Goal: Find specific page/section: Find specific page/section

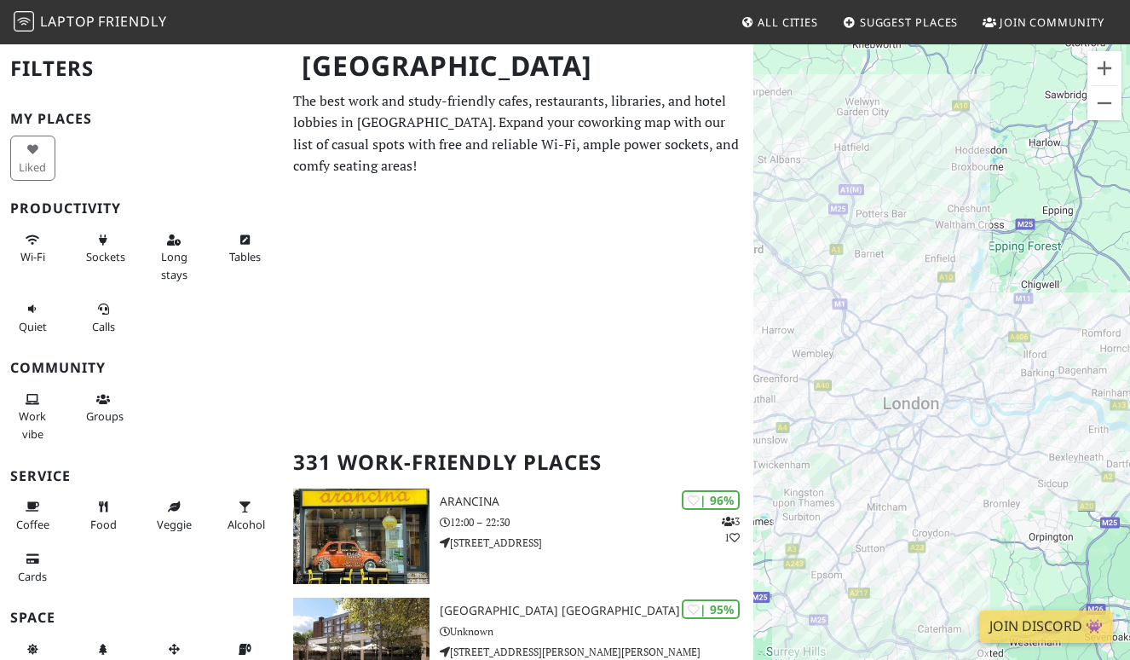
click at [1002, 343] on div "To navigate, press the arrow keys. [GEOGRAPHIC_DATA]" at bounding box center [942, 373] width 377 height 660
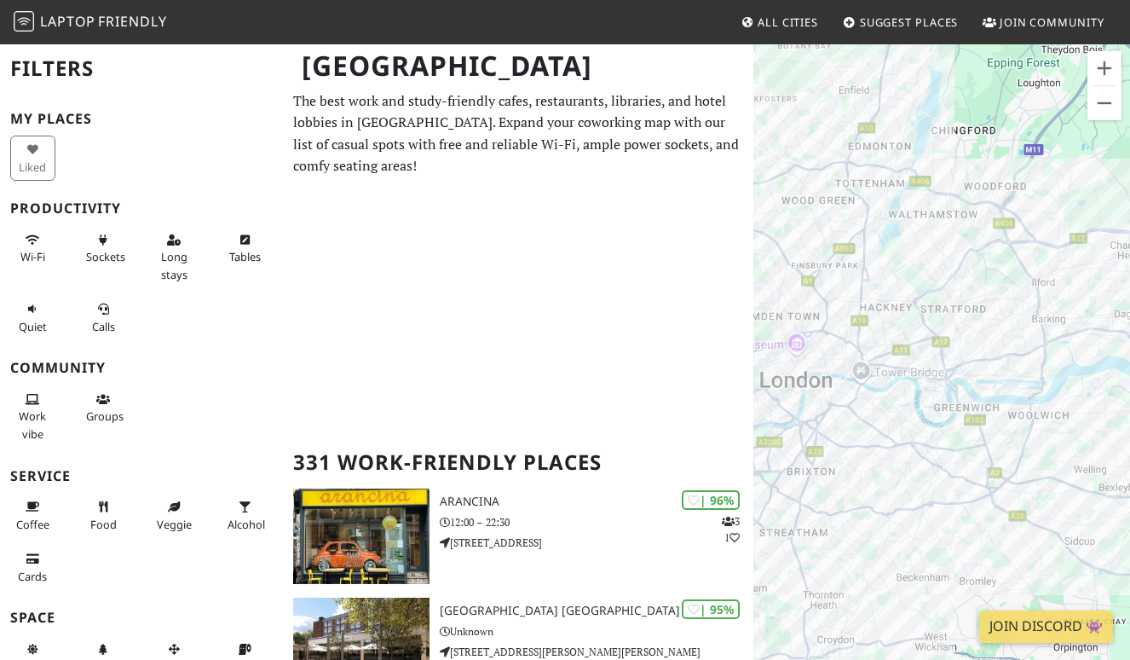
drag, startPoint x: 1096, startPoint y: 335, endPoint x: 958, endPoint y: 249, distance: 162.7
click at [955, 250] on div "To navigate, press the arrow keys." at bounding box center [942, 373] width 377 height 660
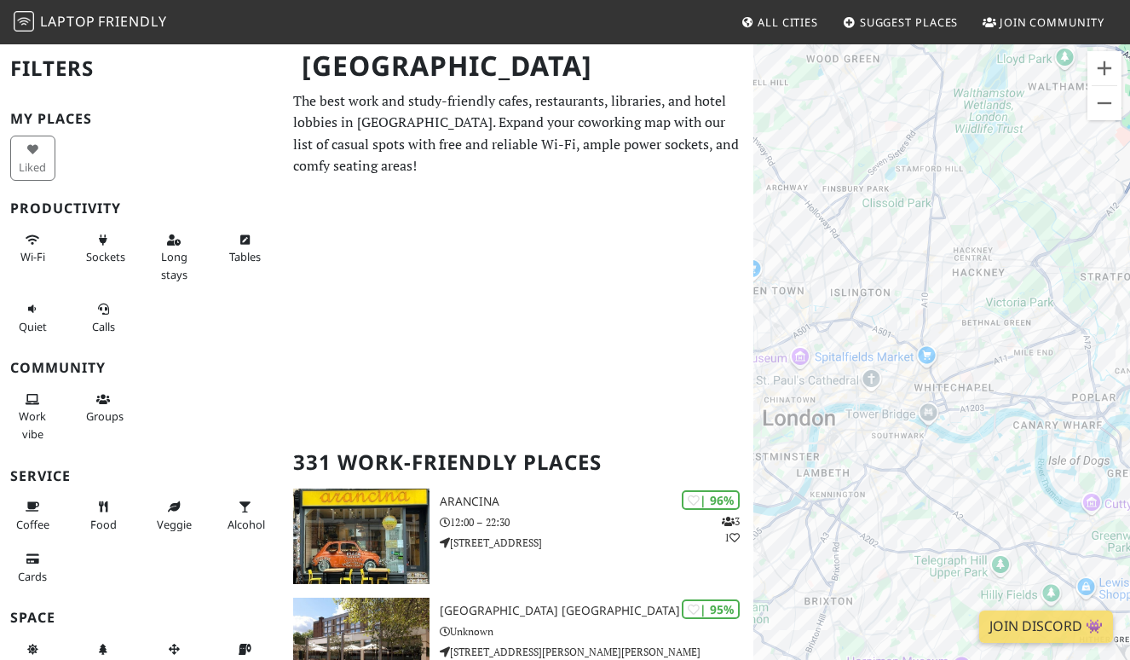
drag, startPoint x: 956, startPoint y: 203, endPoint x: 1075, endPoint y: 168, distance: 124.4
click at [1075, 169] on div "To navigate, press the arrow keys." at bounding box center [942, 373] width 377 height 660
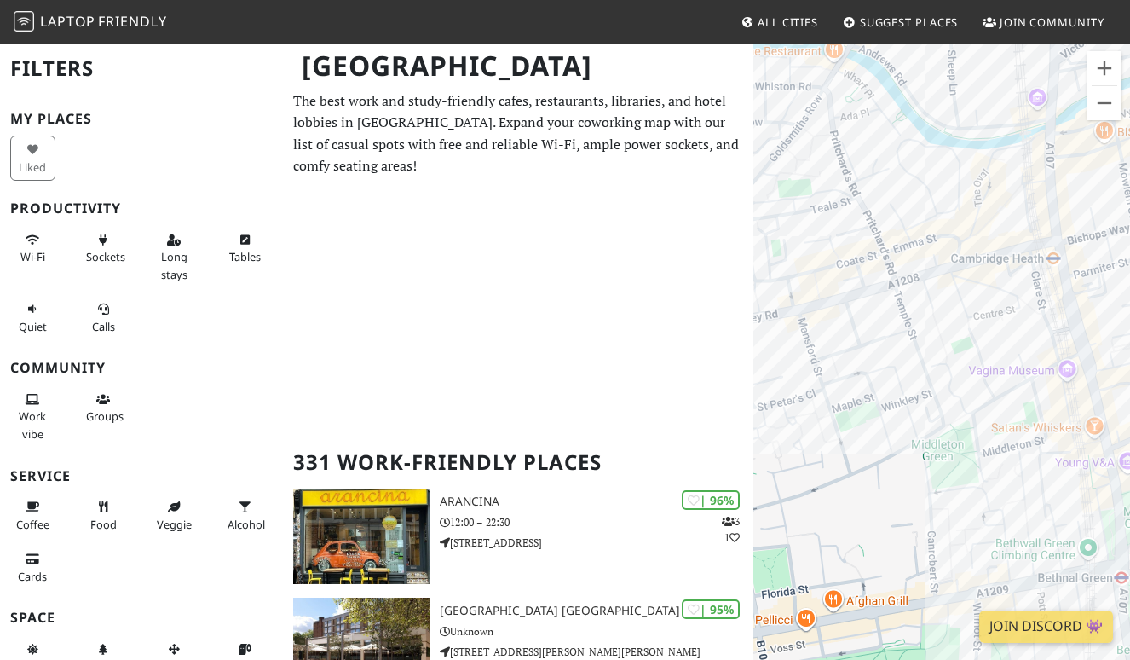
drag, startPoint x: 961, startPoint y: 298, endPoint x: 969, endPoint y: 357, distance: 60.3
click at [969, 357] on div "To navigate, press the arrow keys." at bounding box center [942, 373] width 377 height 660
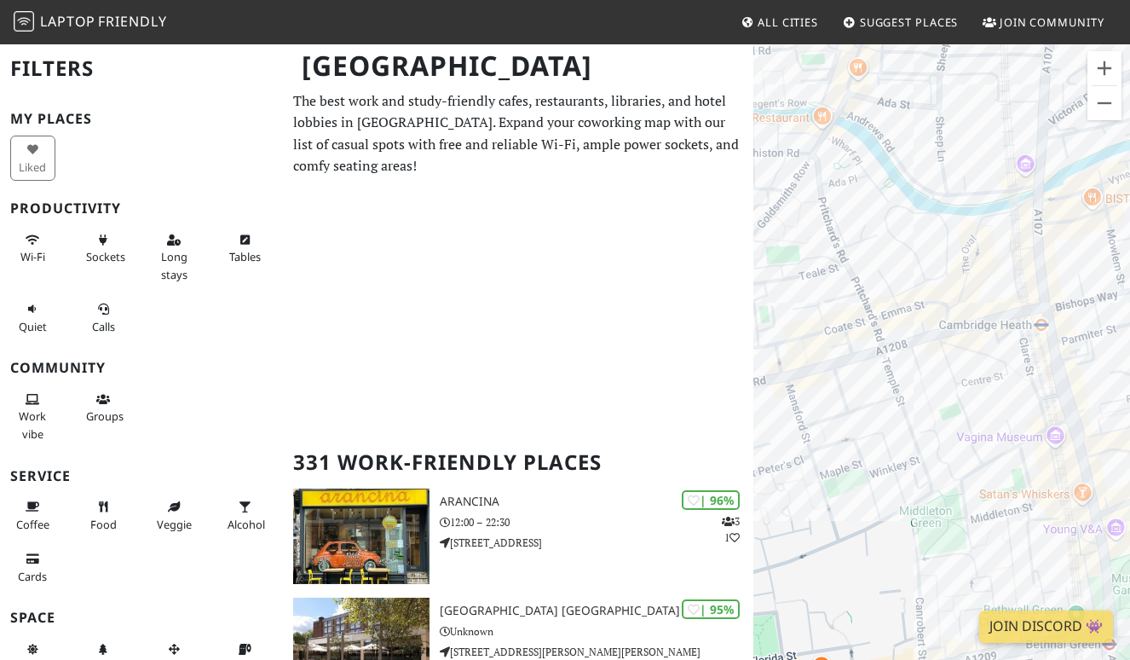
drag, startPoint x: 937, startPoint y: 240, endPoint x: 961, endPoint y: 24, distance: 217.8
click at [961, 24] on body "Laptop Friendly All Cities Suggest Places Join Community [GEOGRAPHIC_DATA] Filt…" at bounding box center [565, 330] width 1130 height 660
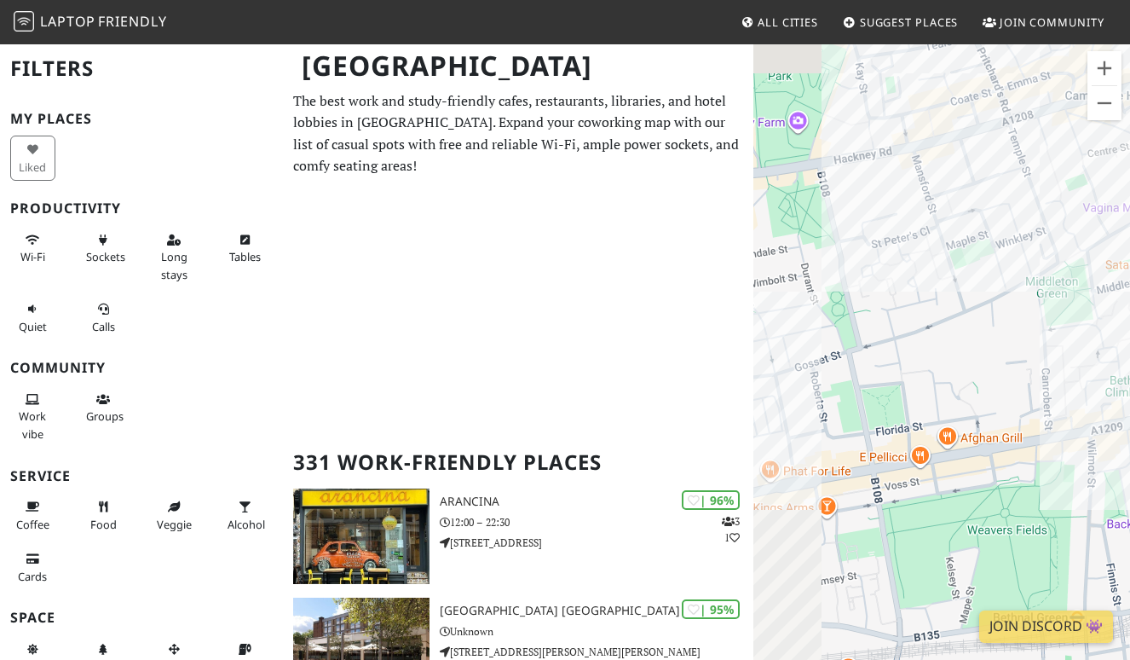
drag, startPoint x: 872, startPoint y: 506, endPoint x: 1016, endPoint y: 265, distance: 280.3
click at [1016, 265] on div "To navigate, press the arrow keys." at bounding box center [942, 373] width 377 height 660
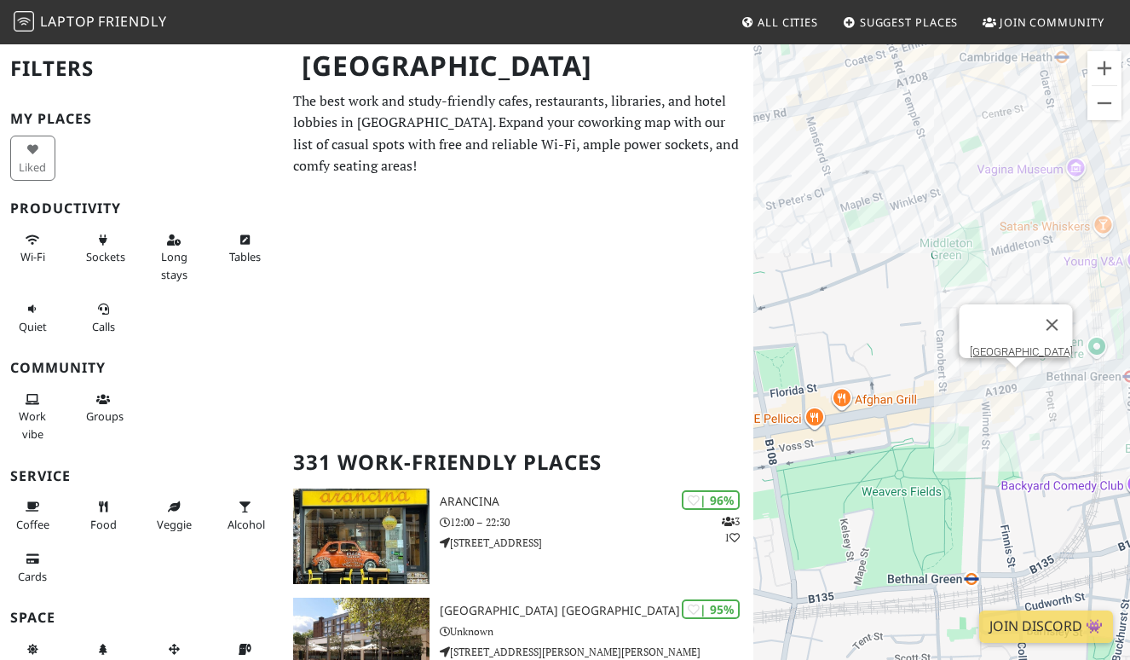
drag, startPoint x: 928, startPoint y: 409, endPoint x: 873, endPoint y: 338, distance: 89.9
click at [1101, 349] on div "To navigate, press the arrow keys. [GEOGRAPHIC_DATA]" at bounding box center [942, 373] width 377 height 660
drag, startPoint x: 838, startPoint y: 327, endPoint x: 1008, endPoint y: 284, distance: 175.1
click at [1007, 284] on div "To navigate, press the arrow keys." at bounding box center [942, 373] width 377 height 660
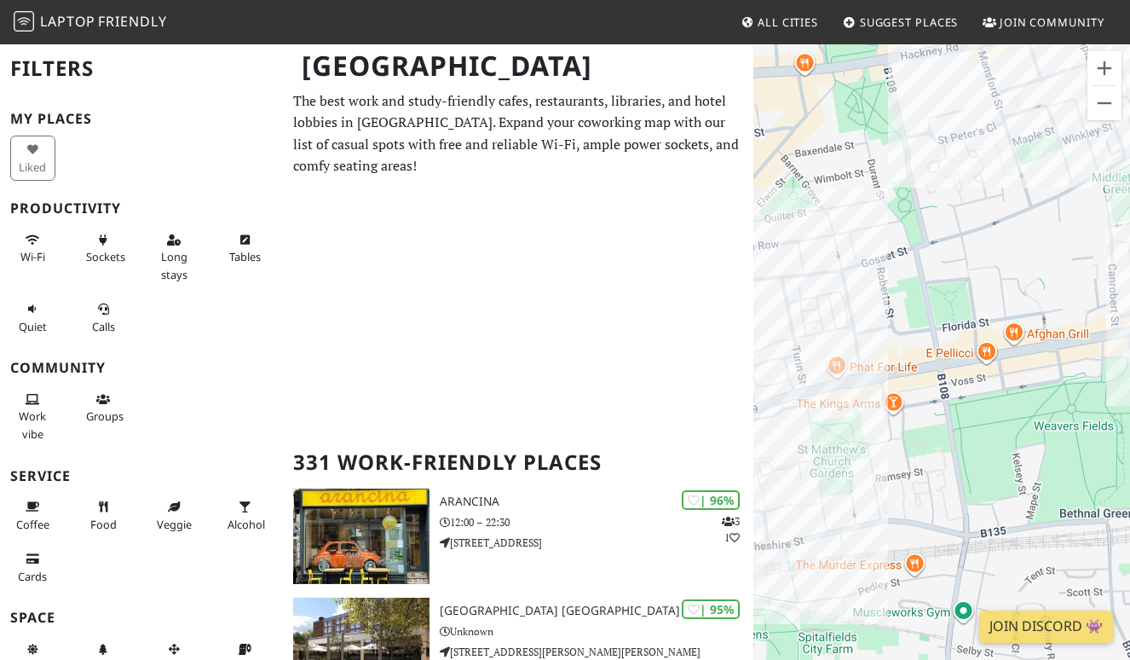
drag, startPoint x: 881, startPoint y: 300, endPoint x: 1032, endPoint y: 246, distance: 159.4
click at [1055, 234] on div "To navigate, press the arrow keys." at bounding box center [942, 373] width 377 height 660
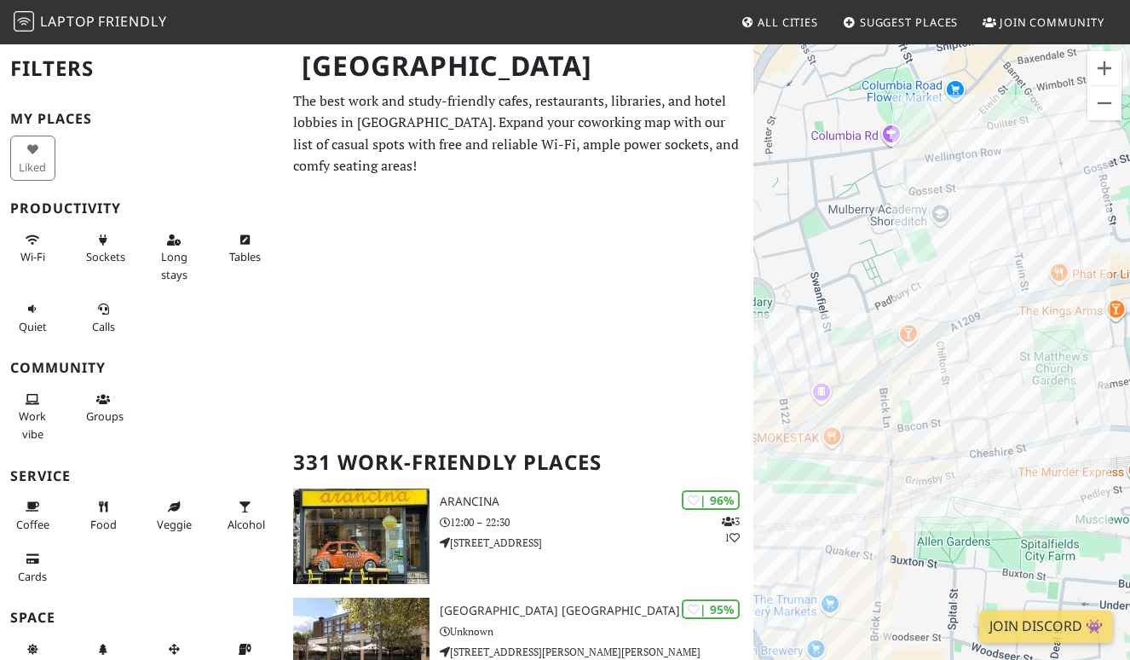
drag, startPoint x: 786, startPoint y: 385, endPoint x: 976, endPoint y: 294, distance: 210.9
click at [976, 294] on div "To navigate, press the arrow keys." at bounding box center [942, 373] width 377 height 660
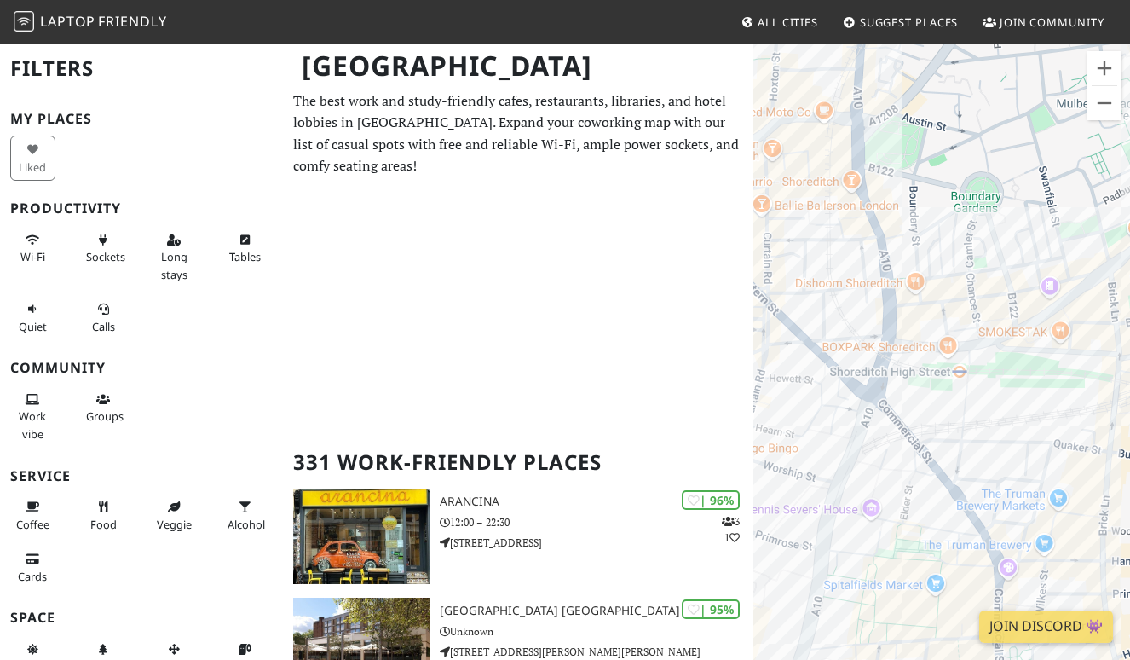
drag, startPoint x: 953, startPoint y: 356, endPoint x: 1061, endPoint y: 304, distance: 120.1
click at [1061, 304] on div "To navigate, press the arrow keys." at bounding box center [942, 373] width 377 height 660
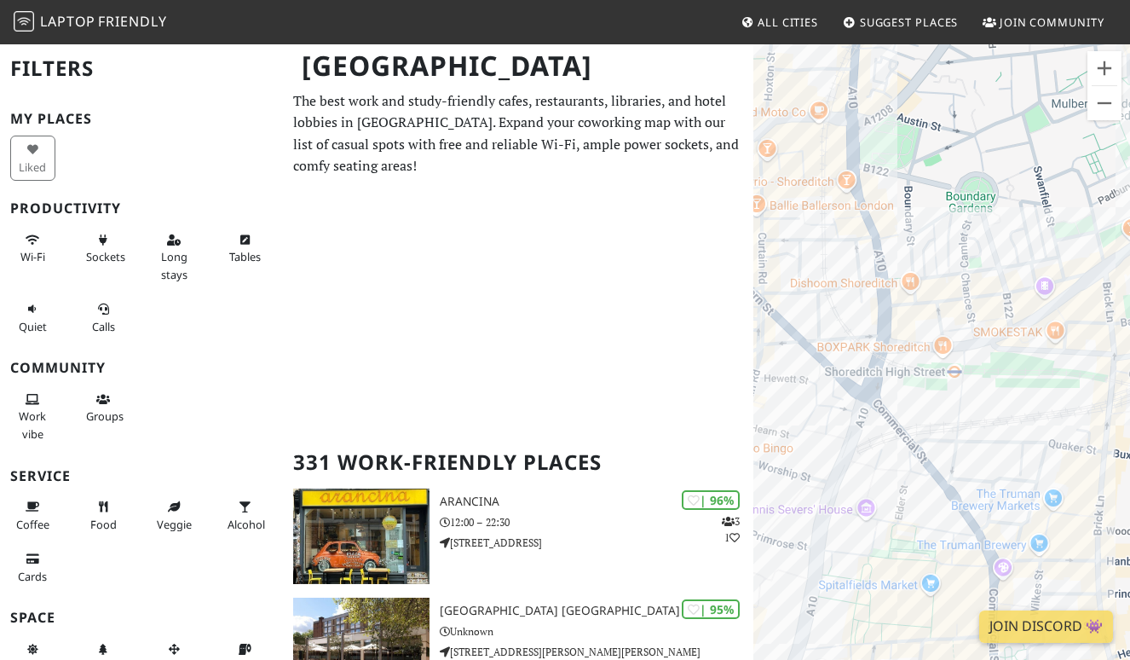
drag, startPoint x: 1000, startPoint y: 312, endPoint x: 871, endPoint y: 353, distance: 135.1
click at [871, 353] on div "To navigate, press the arrow keys." at bounding box center [942, 373] width 377 height 660
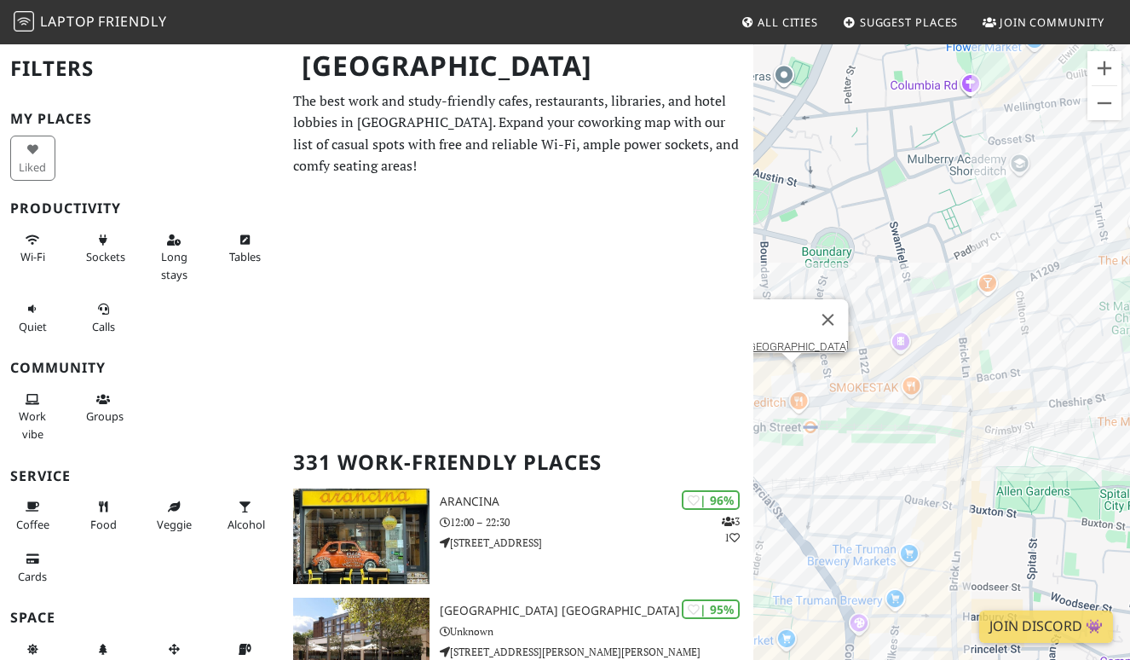
click at [795, 374] on div "To navigate, press the arrow keys. [GEOGRAPHIC_DATA]" at bounding box center [942, 373] width 377 height 660
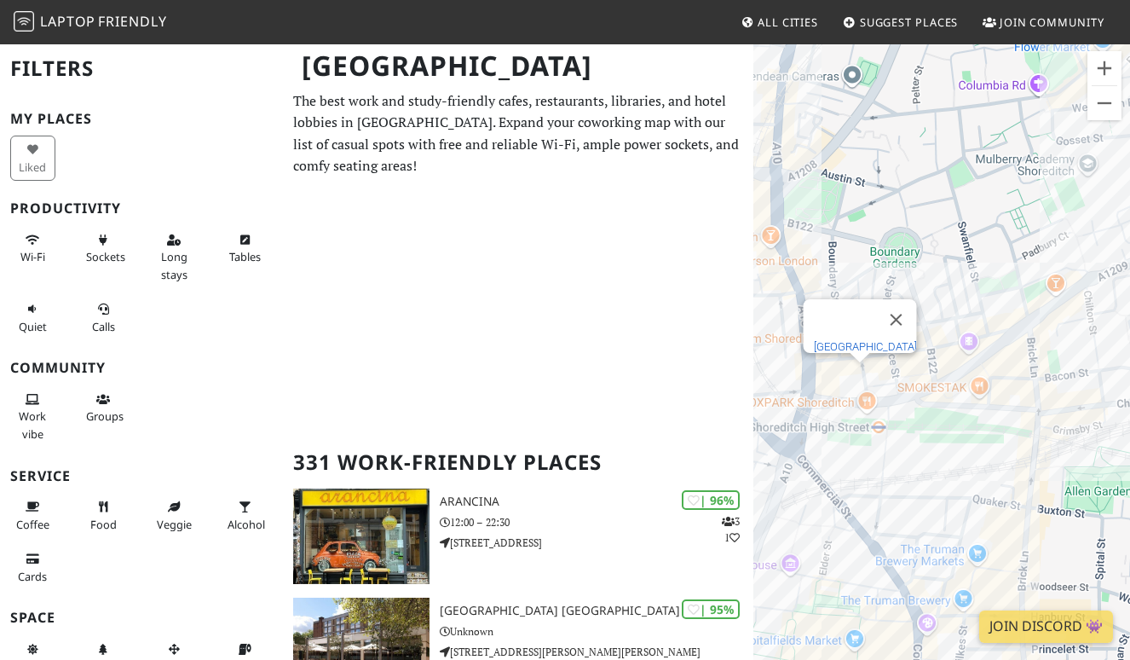
click at [865, 340] on link "[GEOGRAPHIC_DATA]" at bounding box center [865, 346] width 103 height 13
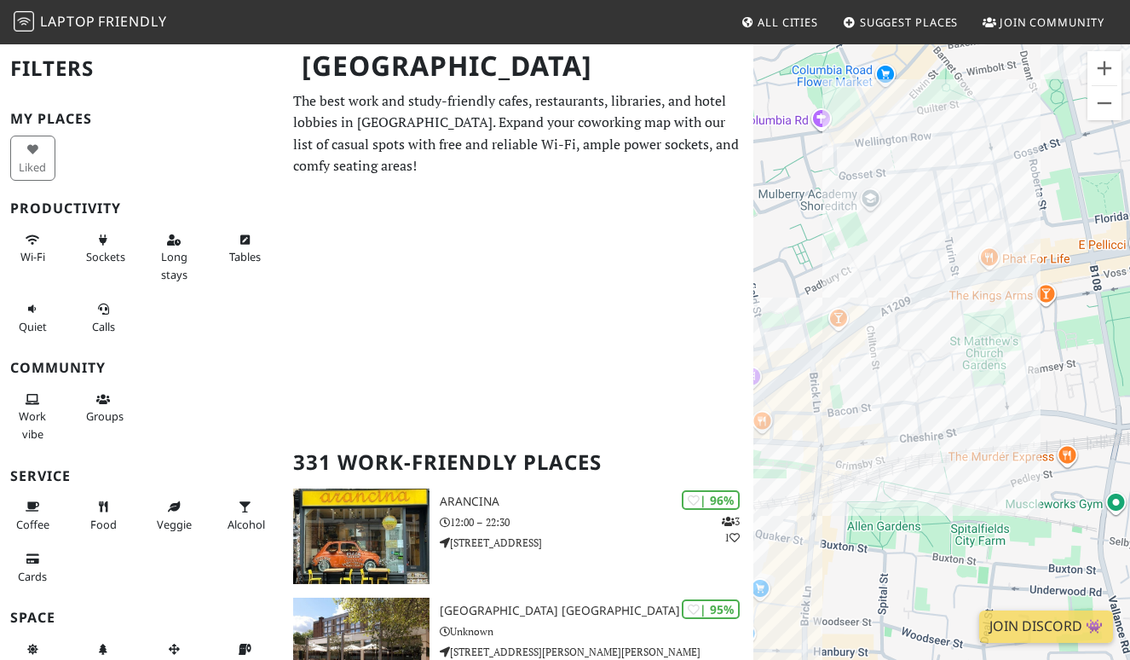
drag, startPoint x: 1077, startPoint y: 255, endPoint x: 899, endPoint y: 292, distance: 181.9
click at [899, 292] on div "To navigate, press the arrow keys." at bounding box center [942, 373] width 377 height 660
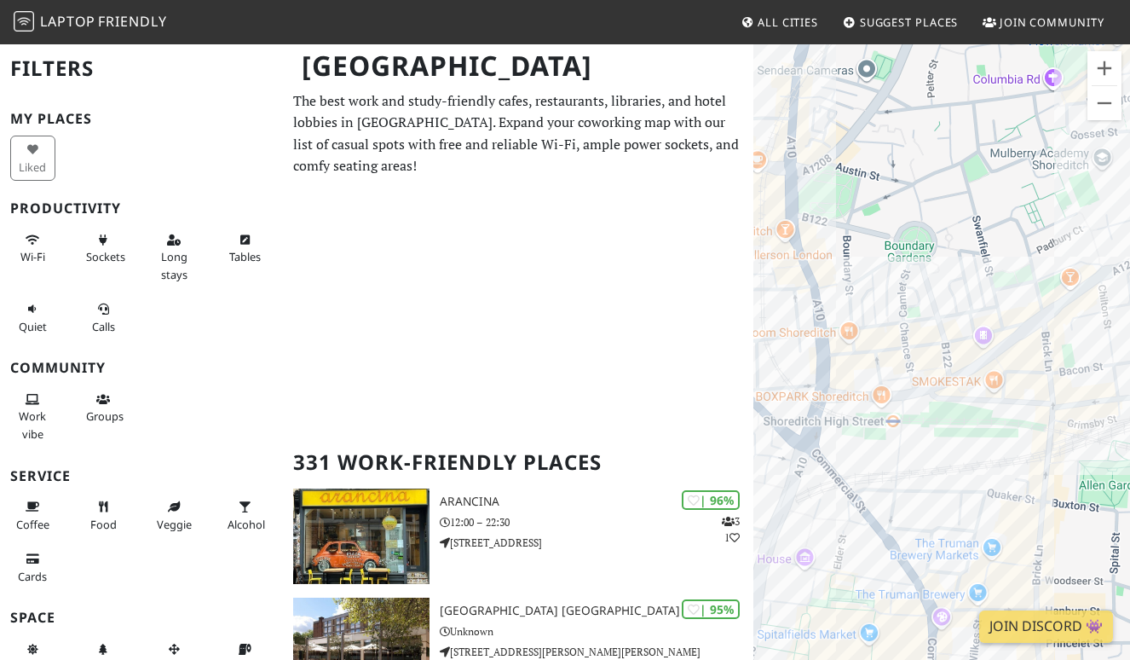
drag, startPoint x: 922, startPoint y: 239, endPoint x: 854, endPoint y: 258, distance: 70.1
click at [921, 240] on div "To navigate, press the arrow keys." at bounding box center [942, 373] width 377 height 660
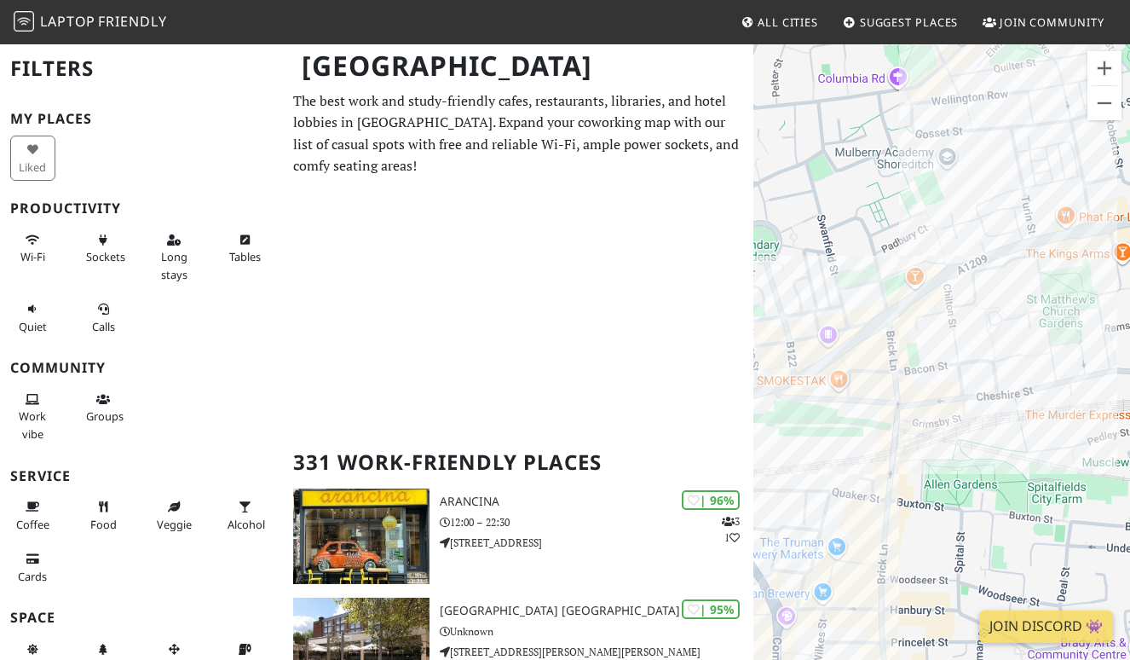
drag, startPoint x: 1109, startPoint y: 335, endPoint x: 751, endPoint y: 394, distance: 362.8
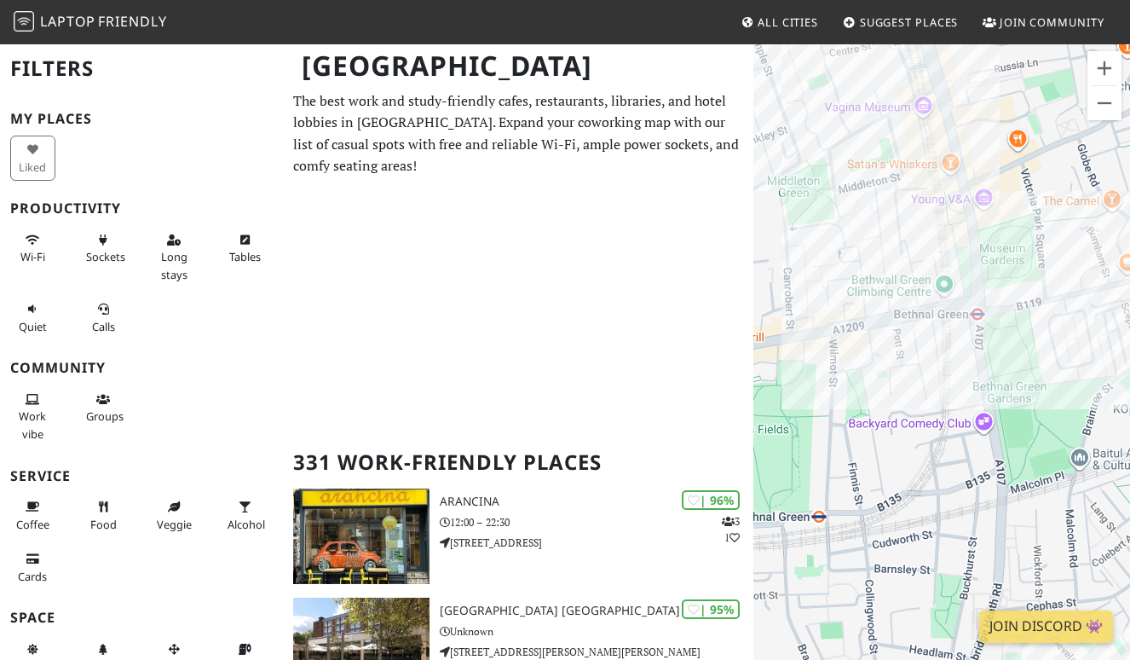
drag, startPoint x: 1053, startPoint y: 309, endPoint x: 886, endPoint y: 309, distance: 167.1
click at [885, 309] on div "To navigate, press the arrow keys." at bounding box center [942, 373] width 377 height 660
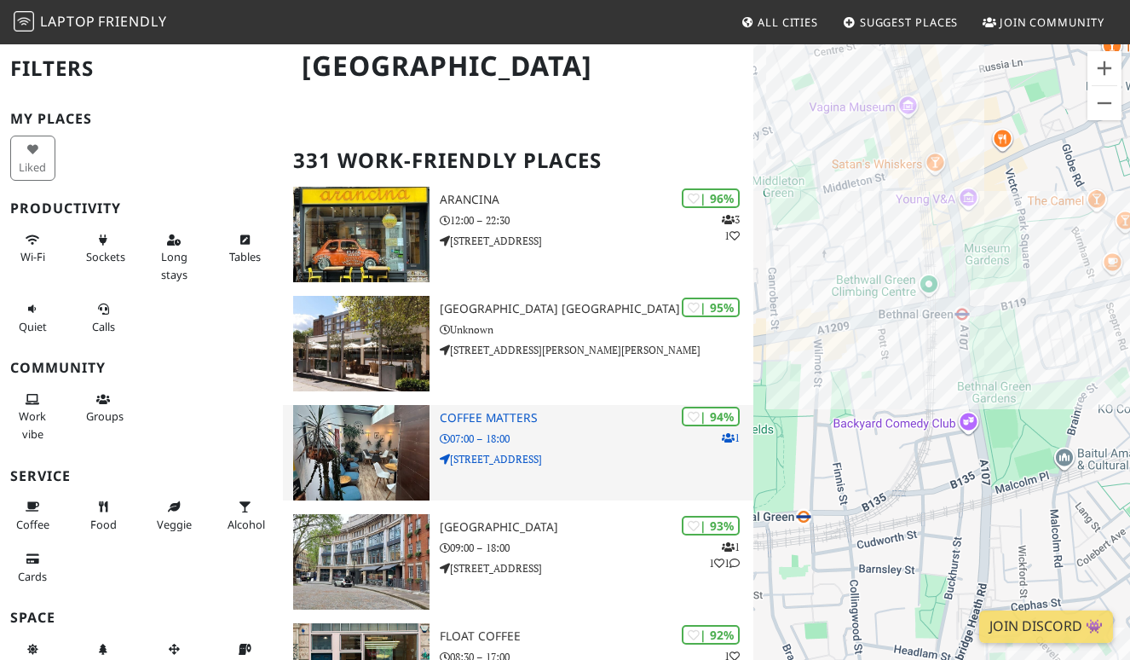
scroll to position [498, 0]
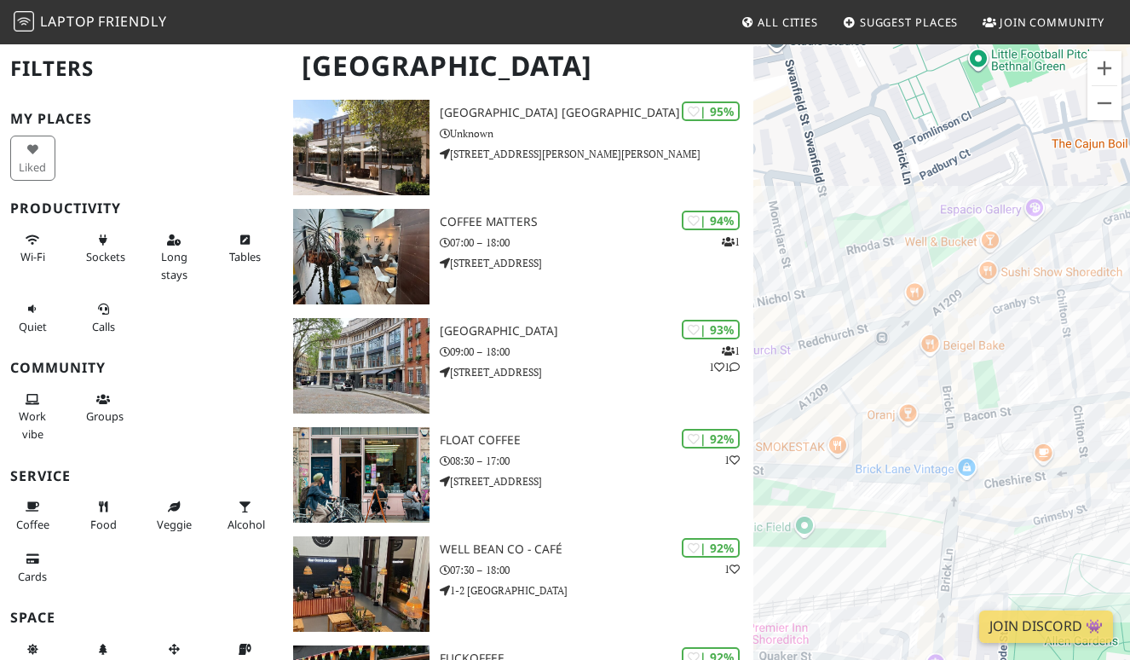
drag, startPoint x: 824, startPoint y: 511, endPoint x: 1079, endPoint y: 184, distance: 415.4
click at [1079, 184] on div "To navigate, press the arrow keys." at bounding box center [942, 373] width 377 height 660
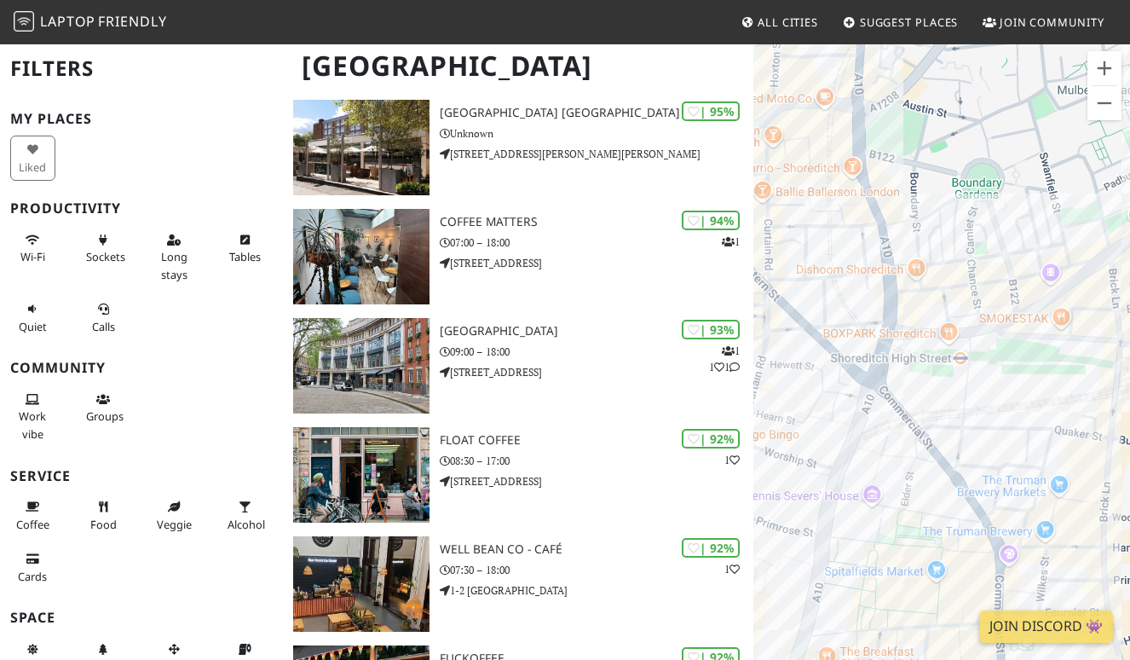
drag, startPoint x: 794, startPoint y: 236, endPoint x: 913, endPoint y: 243, distance: 119.5
click at [913, 244] on div "To navigate, press the arrow keys." at bounding box center [942, 373] width 377 height 660
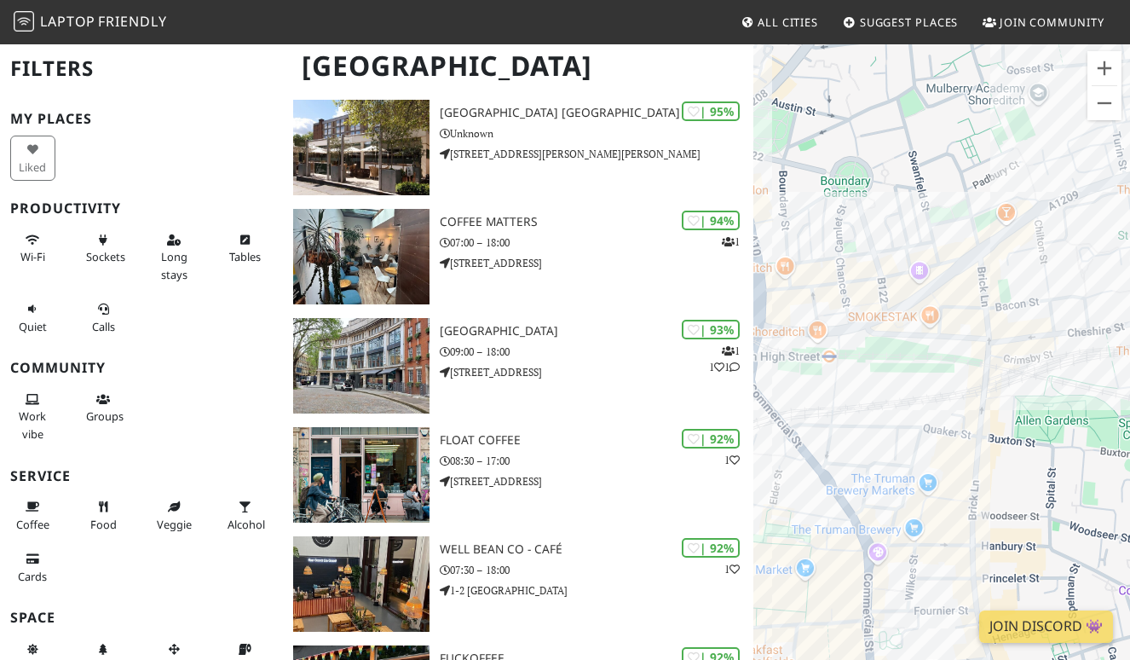
drag, startPoint x: 1020, startPoint y: 223, endPoint x: 832, endPoint y: 205, distance: 188.3
click at [829, 208] on div "To navigate, press the arrow keys." at bounding box center [942, 373] width 377 height 660
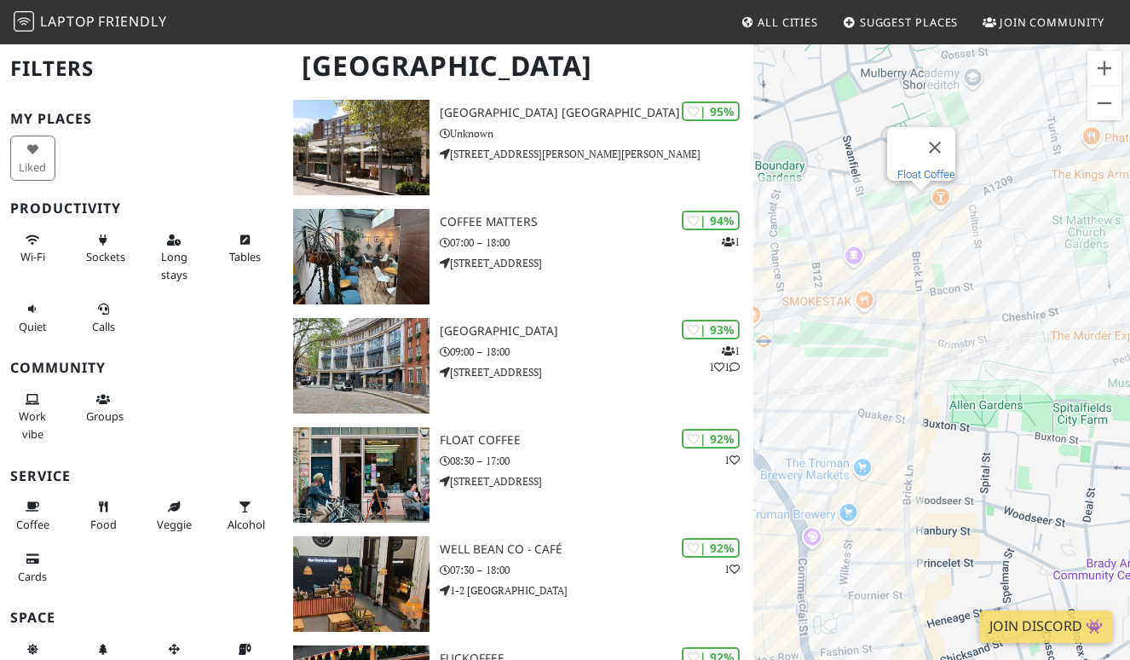
click at [919, 168] on link "Float Coffee" at bounding box center [927, 174] width 58 height 13
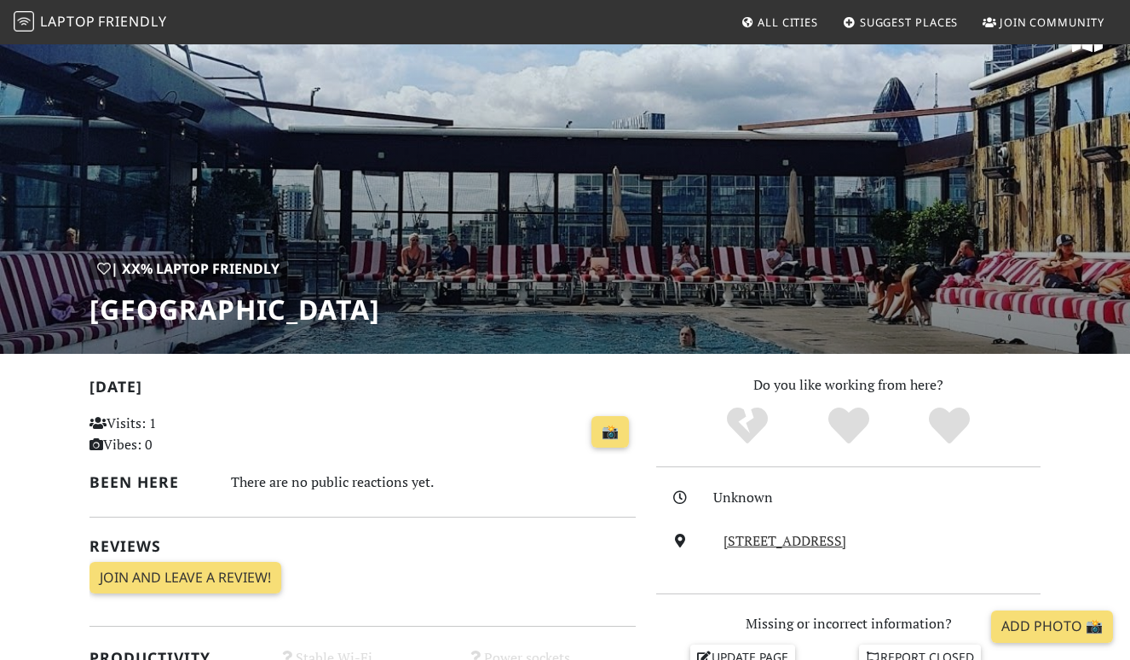
scroll to position [261, 0]
